Goal: Task Accomplishment & Management: Manage account settings

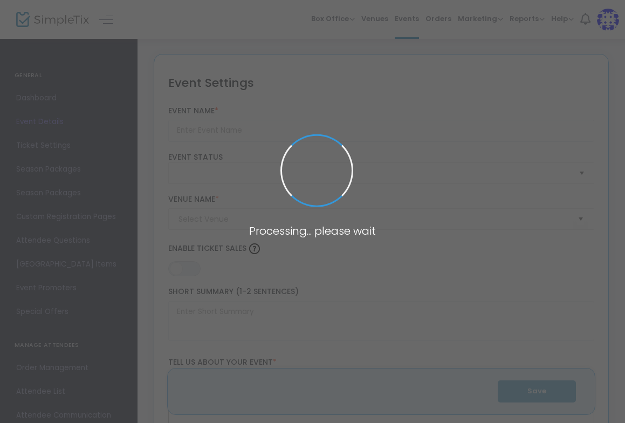
type input "Independent Studio (Wheel) - May-August"
type textarea "Please read below before contacting us please! Supervised studio time that come…"
type input "Register Now"
type input "Community Clay - Pattern Shop"
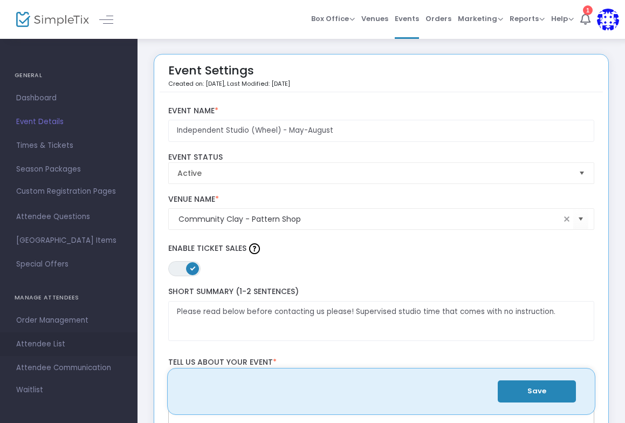
click at [47, 338] on span "Attendee List" at bounding box center [68, 344] width 105 height 14
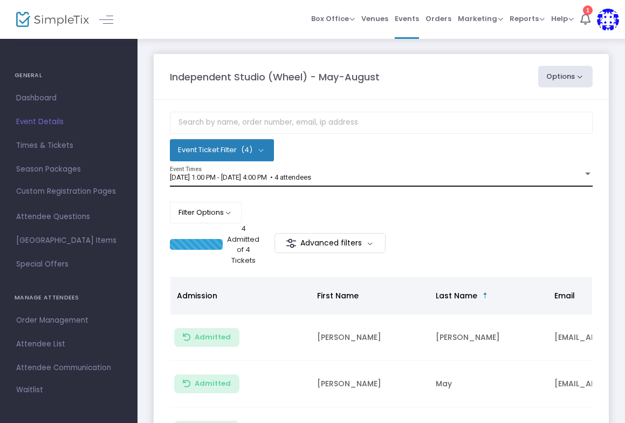
click at [409, 175] on div "[DATE] 1:00 PM - [DATE] 4:00 PM • 4 attendees" at bounding box center [376, 178] width 413 height 8
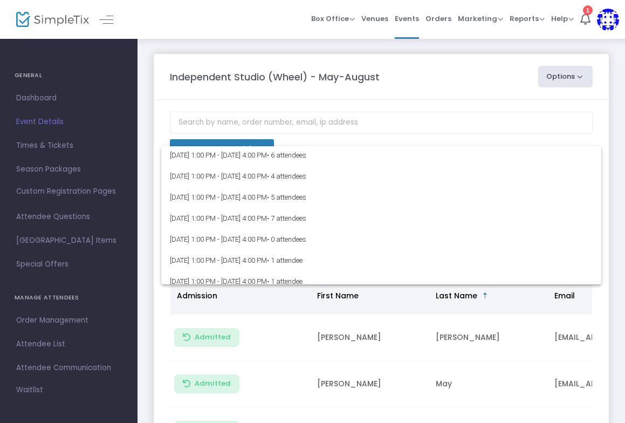
scroll to position [1069, 0]
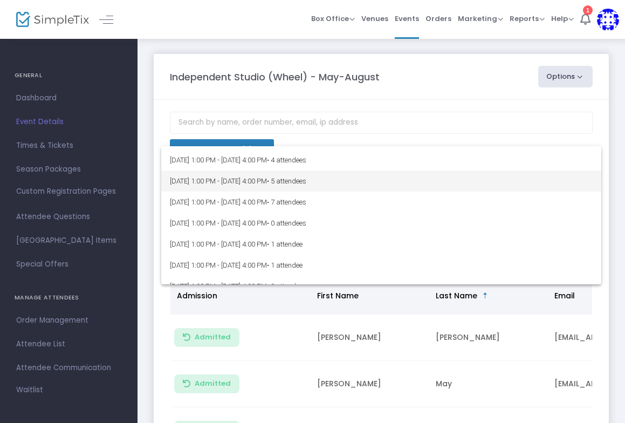
click at [273, 184] on span "[DATE] 1:00 PM - [DATE] 4:00 PM • 5 attendees" at bounding box center [381, 180] width 423 height 21
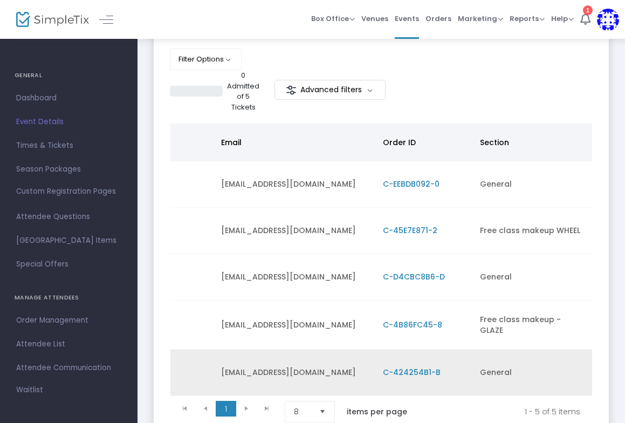
scroll to position [0, 0]
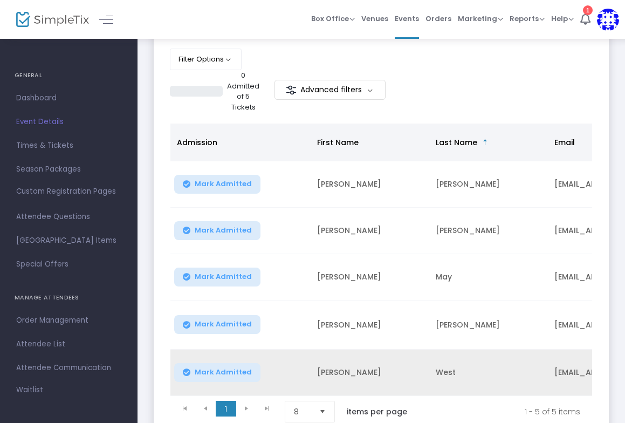
click at [382, 367] on td "[PERSON_NAME]" at bounding box center [370, 372] width 119 height 46
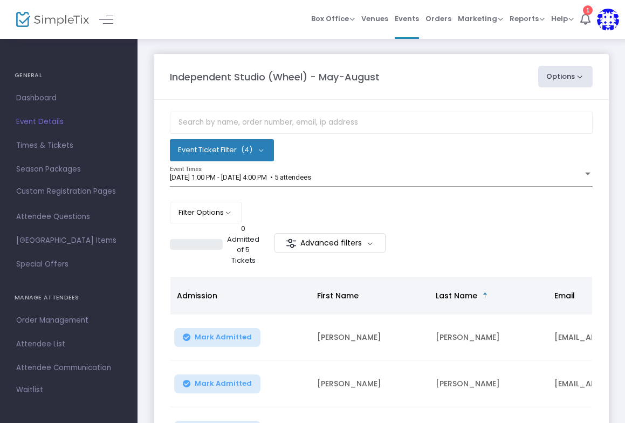
click at [579, 84] on button "Options" at bounding box center [565, 77] width 55 height 22
click at [492, 236] on div "0 Admitted of 5 Tickets Advanced filters" at bounding box center [381, 244] width 423 height 42
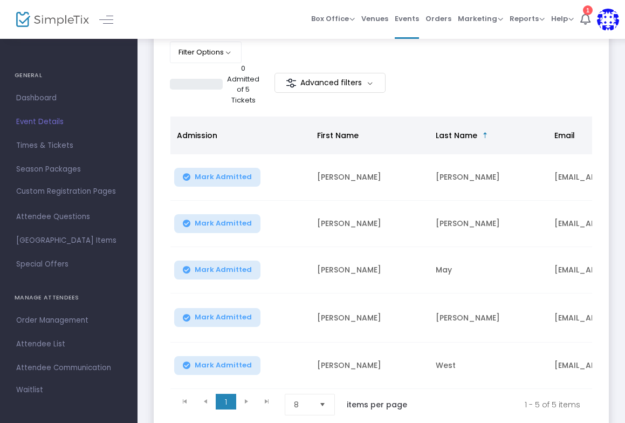
scroll to position [244, 0]
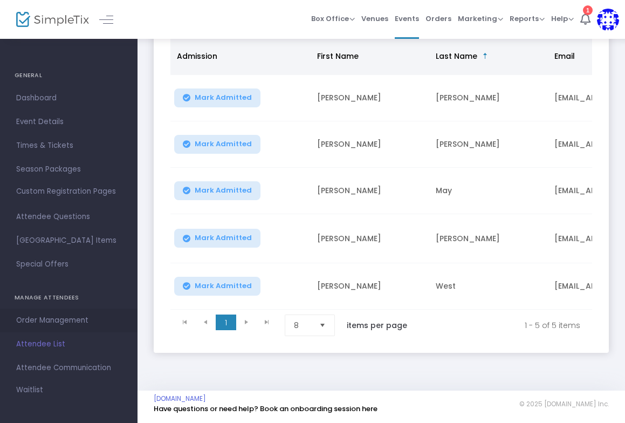
click at [61, 319] on span "Order Management" at bounding box center [68, 320] width 105 height 14
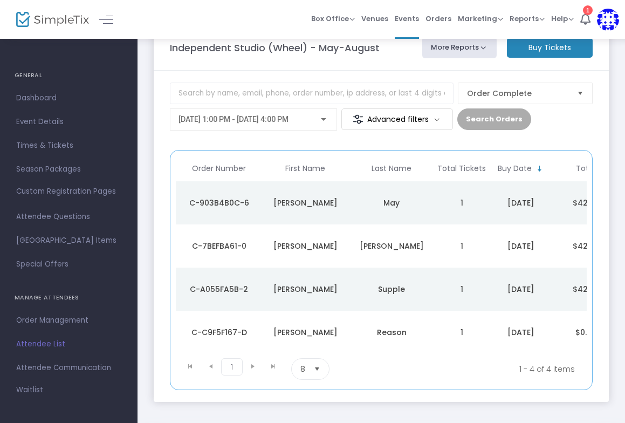
click at [324, 122] on div at bounding box center [324, 119] width 10 height 9
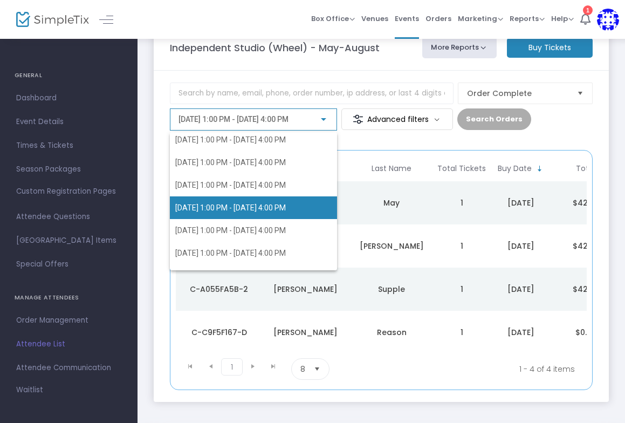
click at [244, 208] on span "[DATE] 1:00 PM - [DATE] 4:00 PM" at bounding box center [230, 207] width 111 height 9
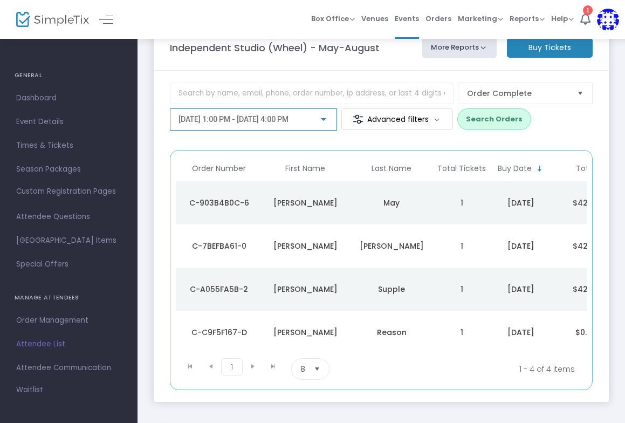
click at [495, 119] on button "Search Orders" at bounding box center [494, 119] width 74 height 22
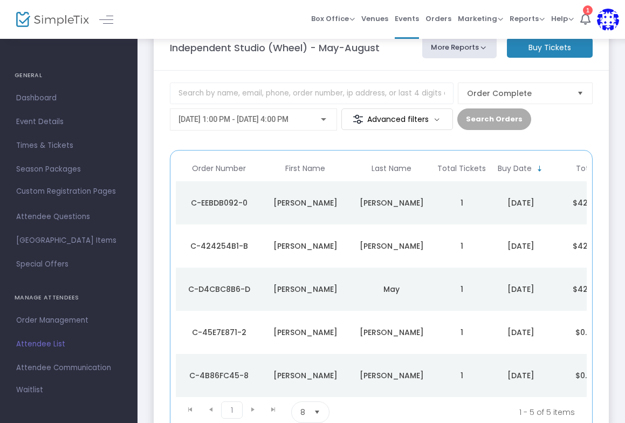
click at [322, 252] on td "[PERSON_NAME]" at bounding box center [305, 245] width 86 height 43
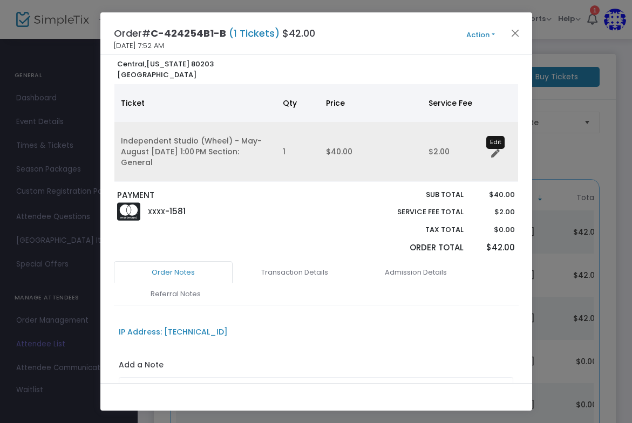
click at [494, 154] on icon "Data table" at bounding box center [495, 153] width 9 height 9
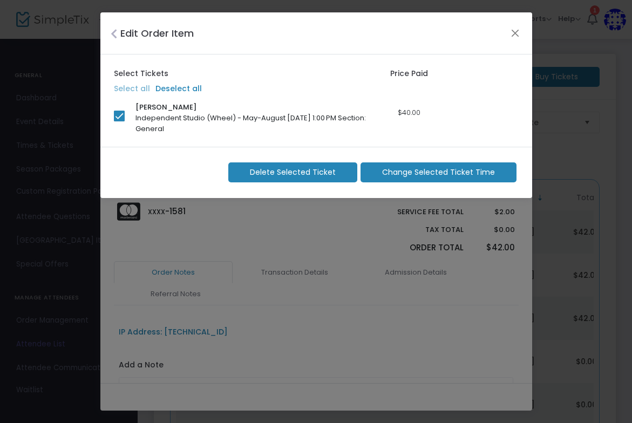
click at [431, 174] on span "Change Selected Ticket Time" at bounding box center [438, 172] width 113 height 11
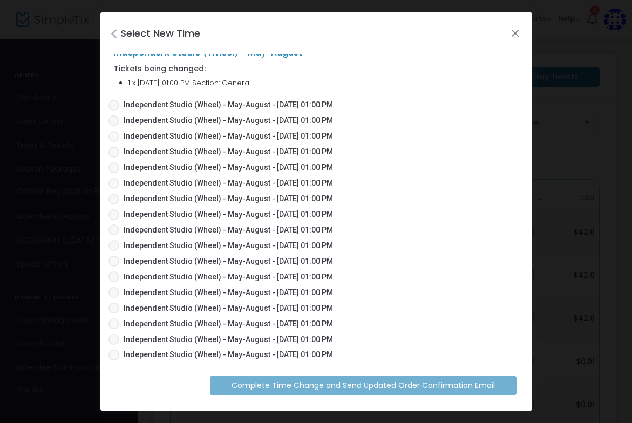
click at [110, 107] on span at bounding box center [113, 105] width 11 height 11
click at [113, 111] on input "Independent Studio (Wheel) - May-August - [DATE] 01:00 PM" at bounding box center [113, 111] width 1 height 1
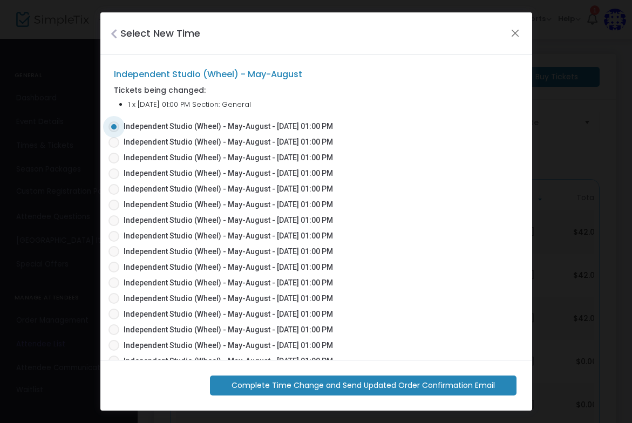
click at [397, 385] on span "Complete Time Change and Send Updated Order Confirmation Email" at bounding box center [362, 385] width 263 height 11
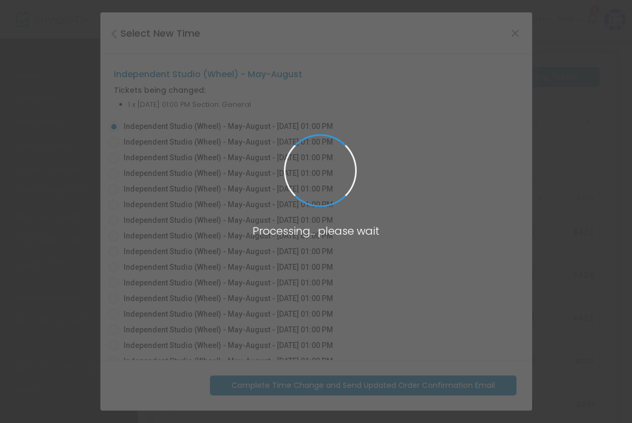
radio input "false"
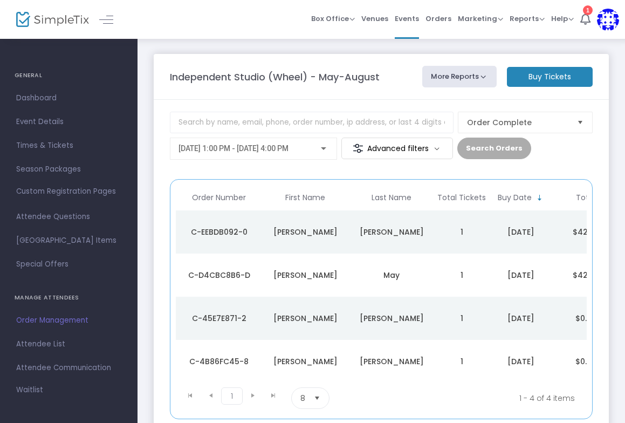
click at [321, 153] on div "[DATE] 1:00 PM - [DATE] 4:00 PM" at bounding box center [254, 146] width 150 height 20
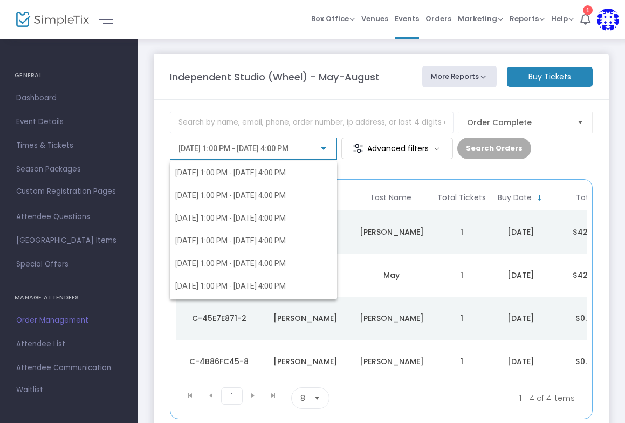
scroll to position [1014, 0]
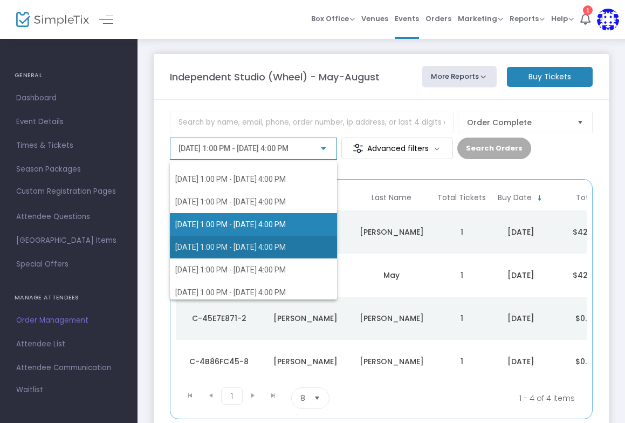
click at [257, 248] on span "[DATE] 1:00 PM - [DATE] 4:00 PM" at bounding box center [230, 247] width 111 height 9
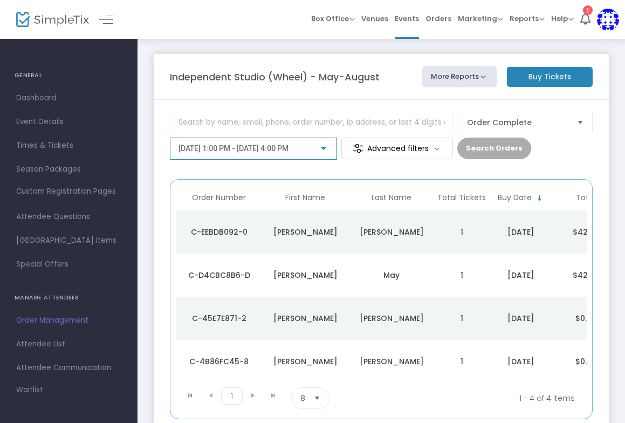
scroll to position [1094, 0]
click at [490, 159] on button "Search Orders" at bounding box center [494, 149] width 74 height 22
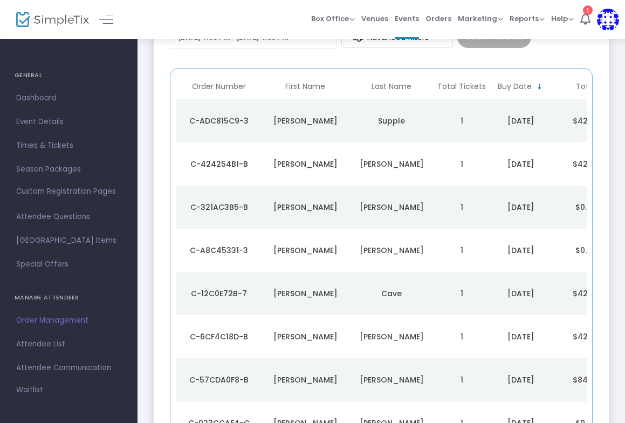
scroll to position [107, 0]
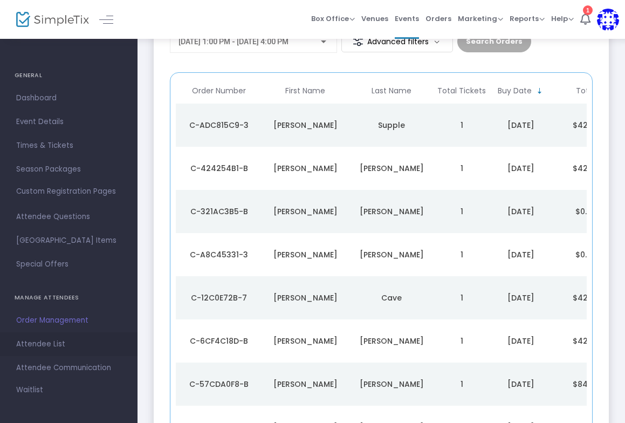
click at [47, 348] on span "Attendee List" at bounding box center [68, 344] width 105 height 14
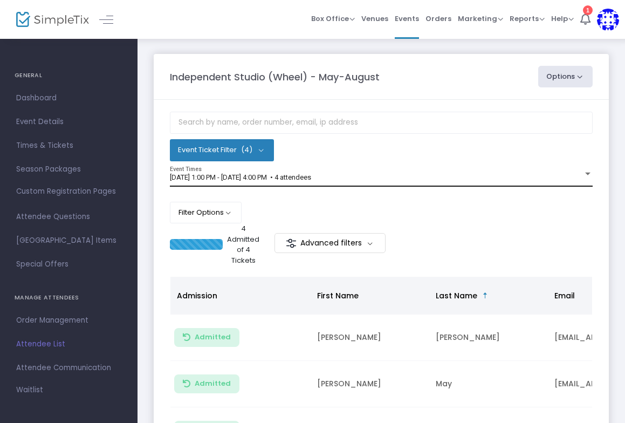
click at [363, 175] on div "[DATE] 1:00 PM - [DATE] 4:00 PM • 4 attendees" at bounding box center [376, 178] width 413 height 8
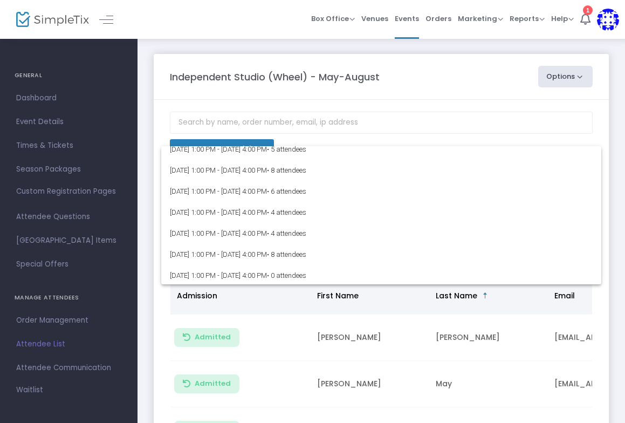
scroll to position [1023, 0]
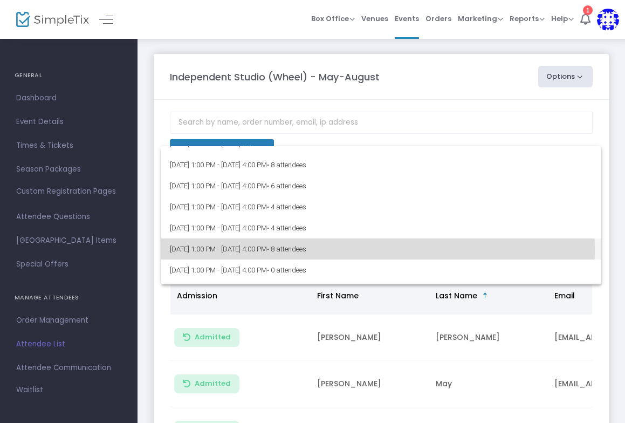
click at [262, 250] on span "[DATE] 1:00 PM - [DATE] 4:00 PM • 8 attendees" at bounding box center [381, 248] width 423 height 21
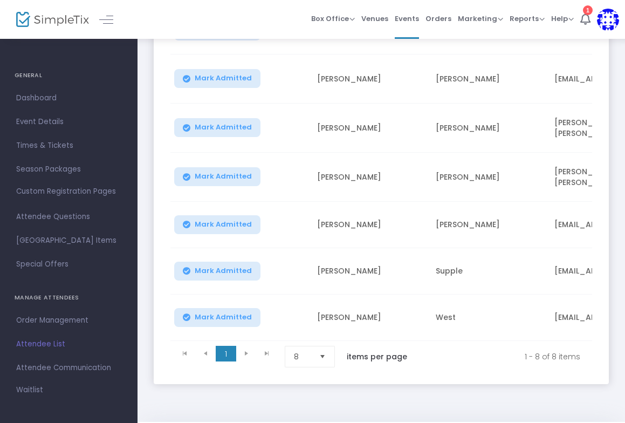
scroll to position [359, 0]
